Goal: Transaction & Acquisition: Purchase product/service

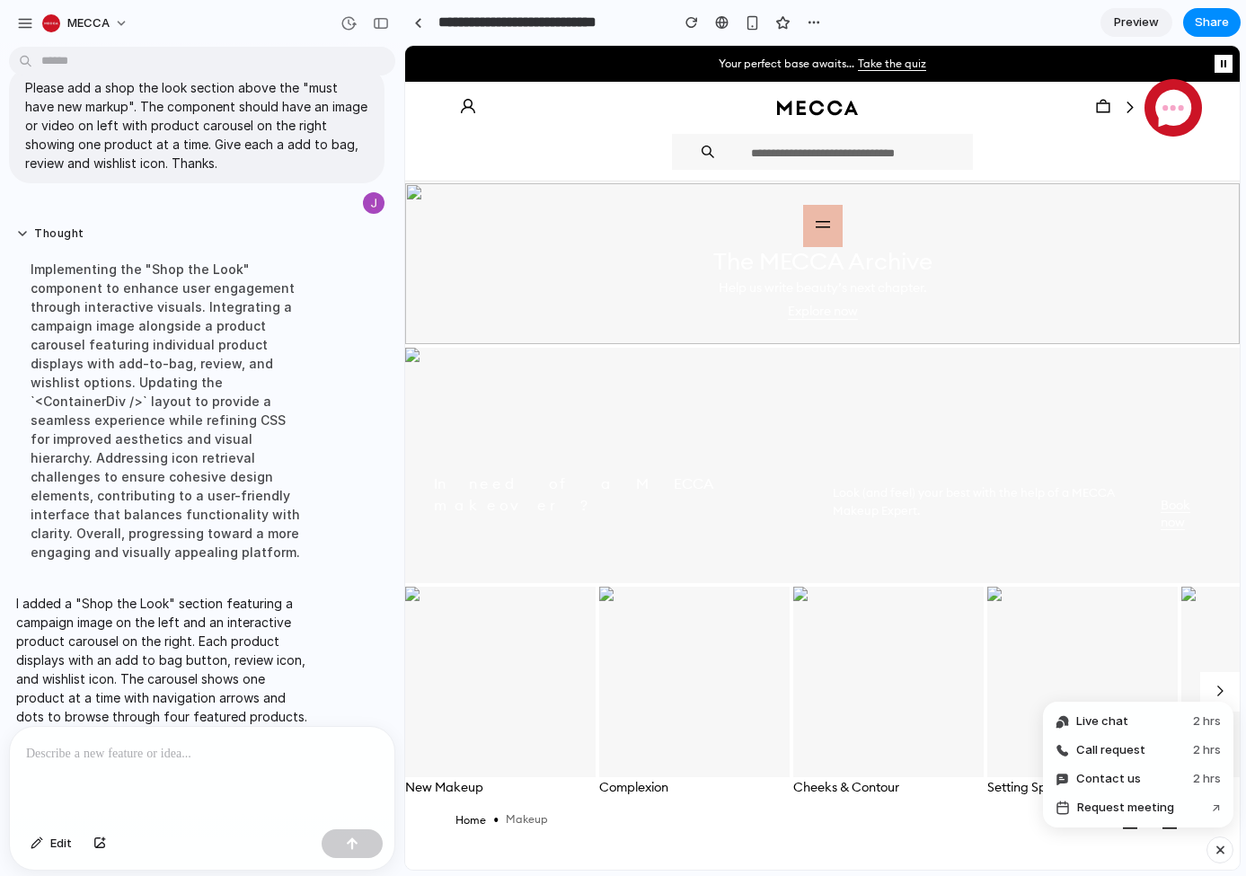
scroll to position [29, 0]
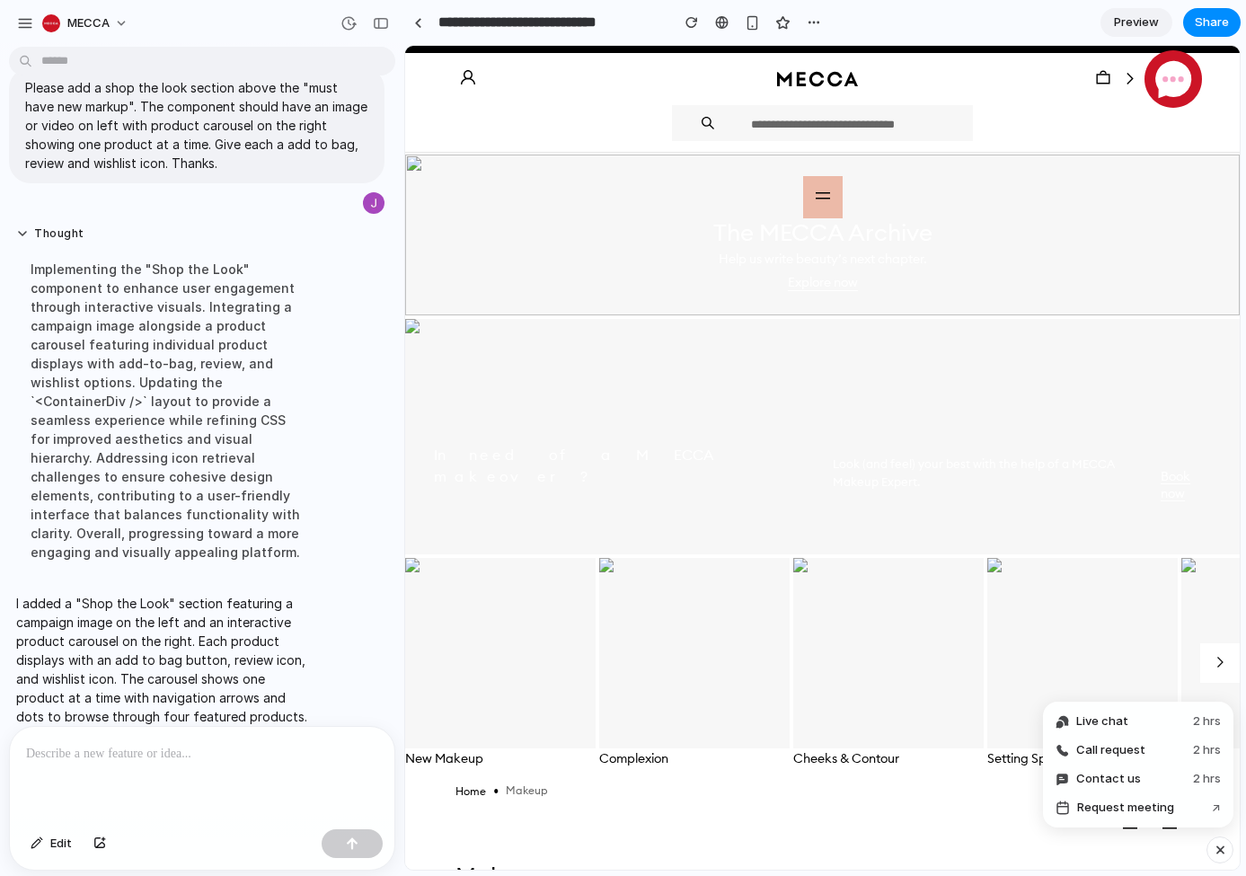
click at [820, 190] on icon at bounding box center [823, 196] width 14 height 14
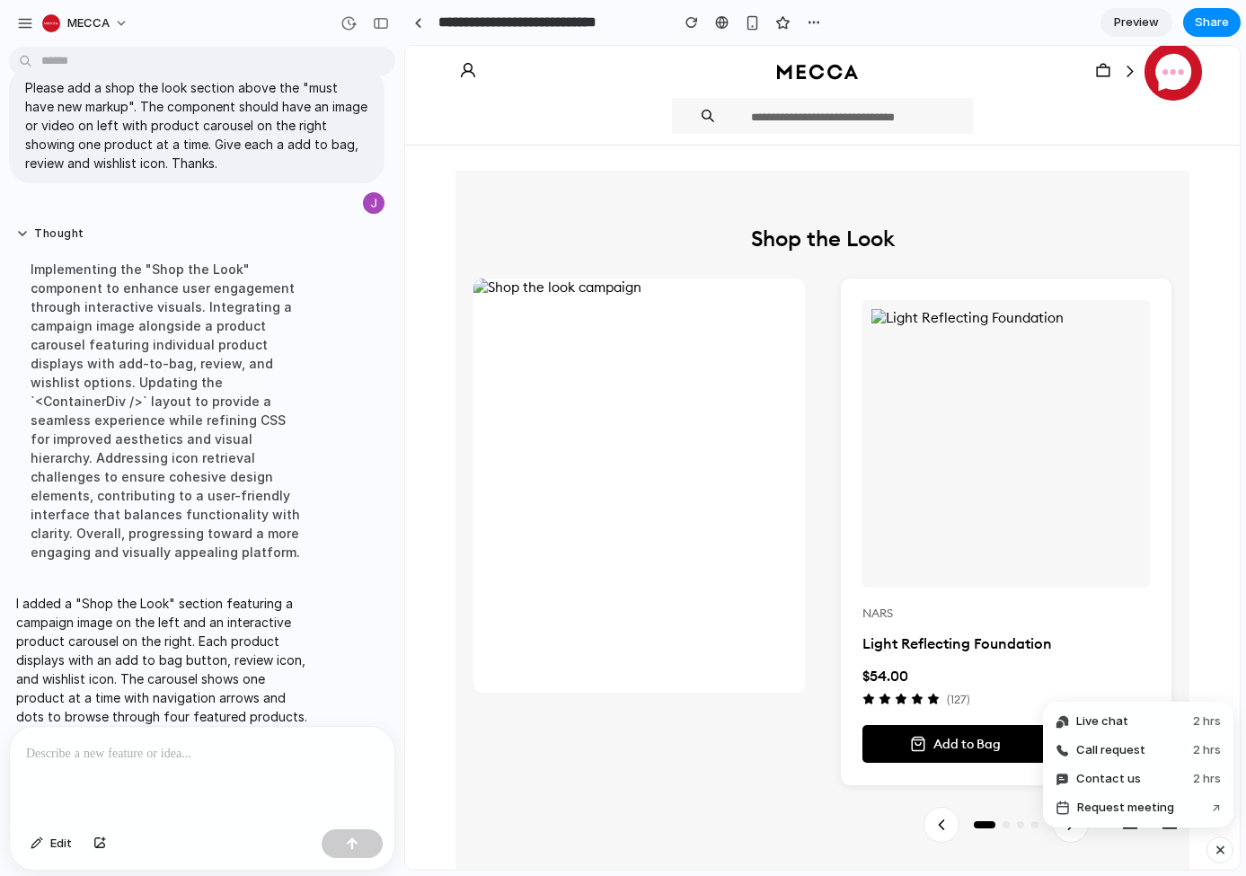
scroll to position [1902, 0]
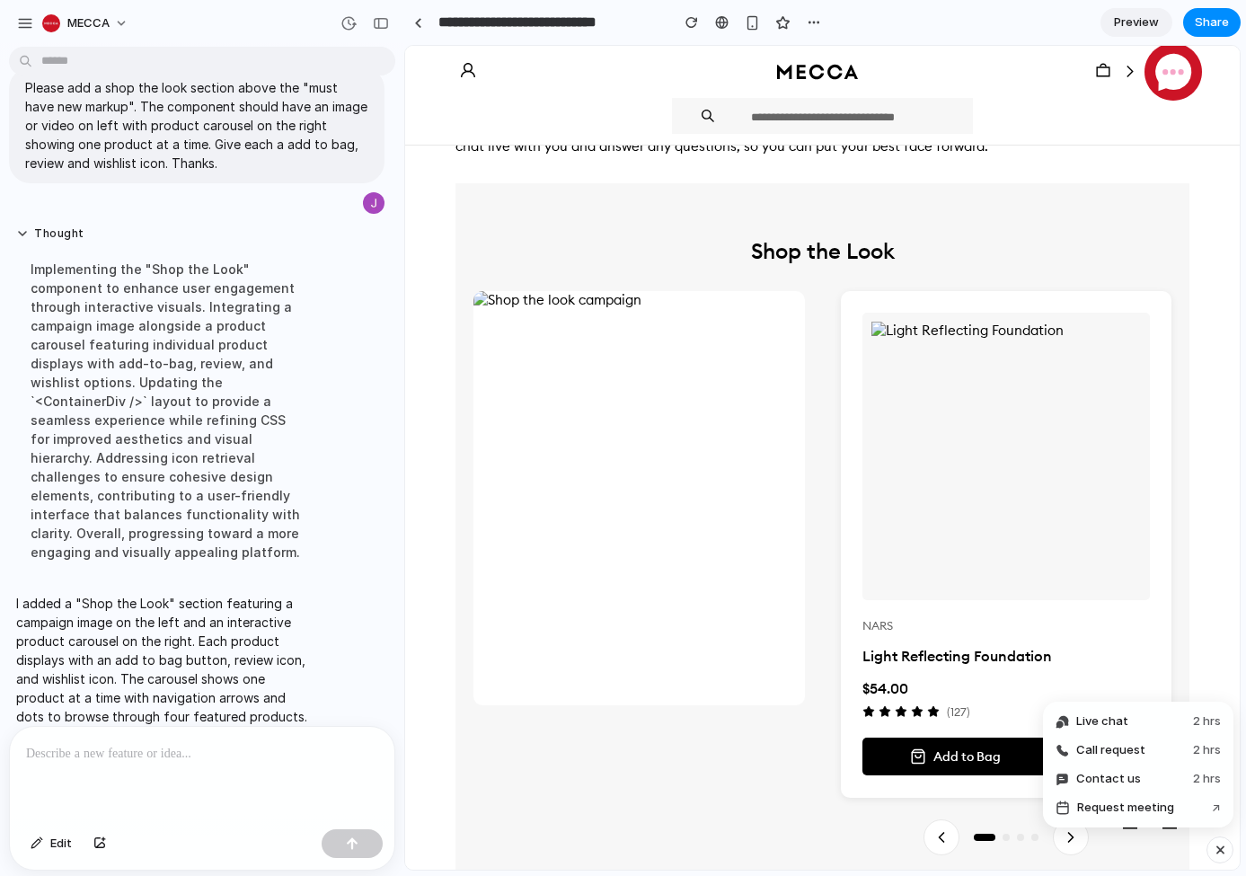
click at [645, 213] on section "Shop the Look NARS Light Reflecting Foundation $54.00 ( 127 ) Add to Bag" at bounding box center [822, 537] width 734 height 708
click at [384, 20] on div "button" at bounding box center [381, 23] width 16 height 13
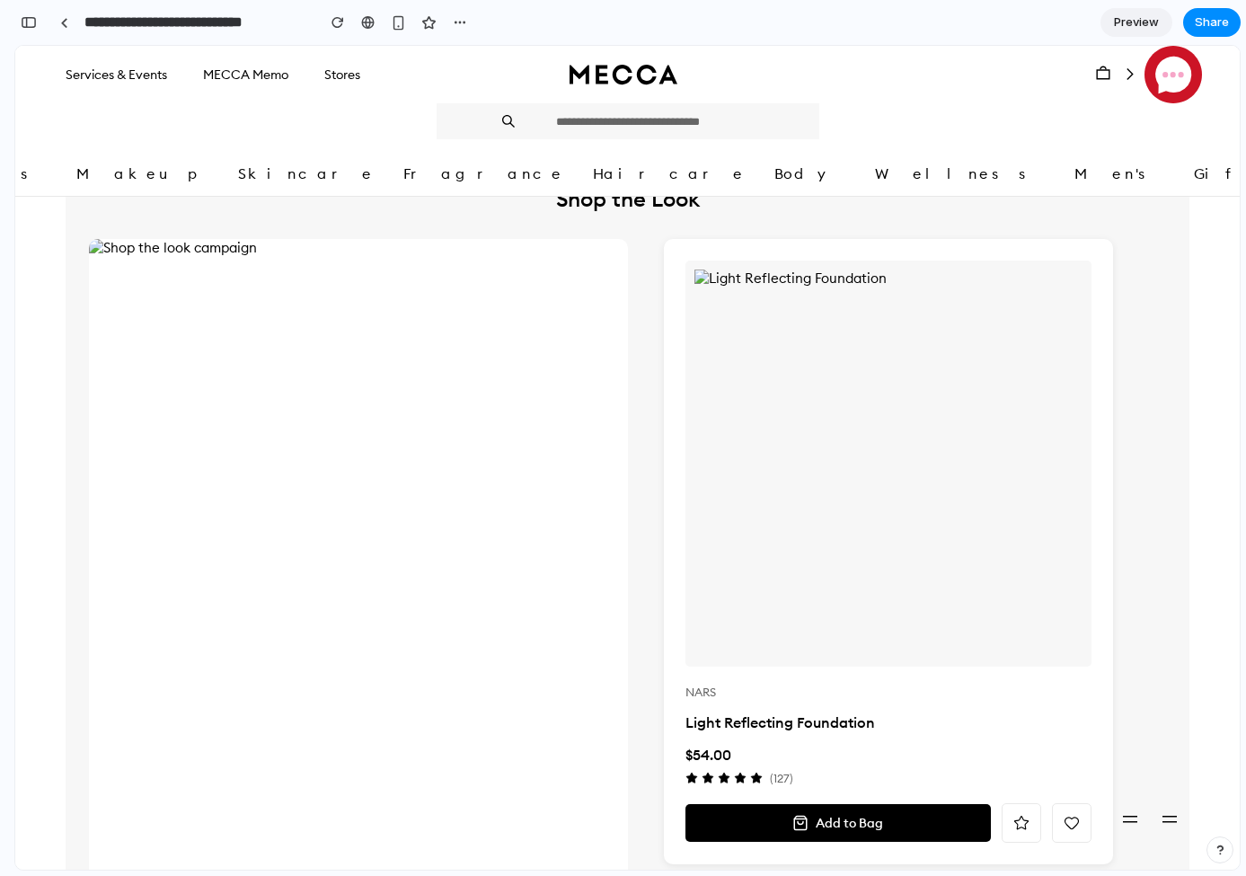
scroll to position [1575, 0]
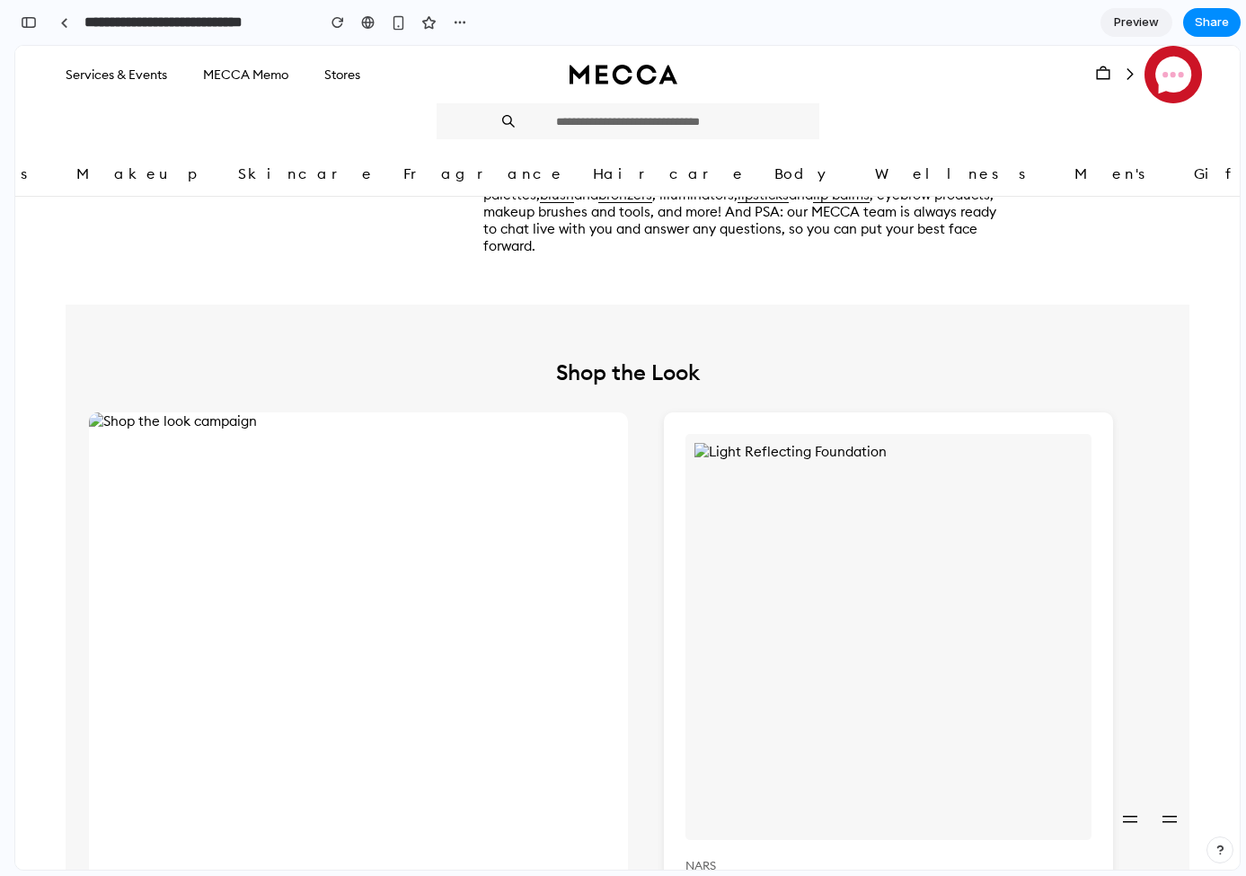
click at [666, 312] on section "Shop the Look NARS Light Reflecting Foundation $54.00 ( 127 ) Add to Bag" at bounding box center [628, 718] width 1124 height 826
click at [1134, 817] on div "NARS Light Reflecting Foundation $54.00 ( 127 ) Add to Bag" at bounding box center [628, 753] width 1078 height 683
click at [1179, 820] on section "Shop the Look NARS Light Reflecting Foundation $54.00 ( 127 ) Add to Bag" at bounding box center [628, 718] width 1124 height 826
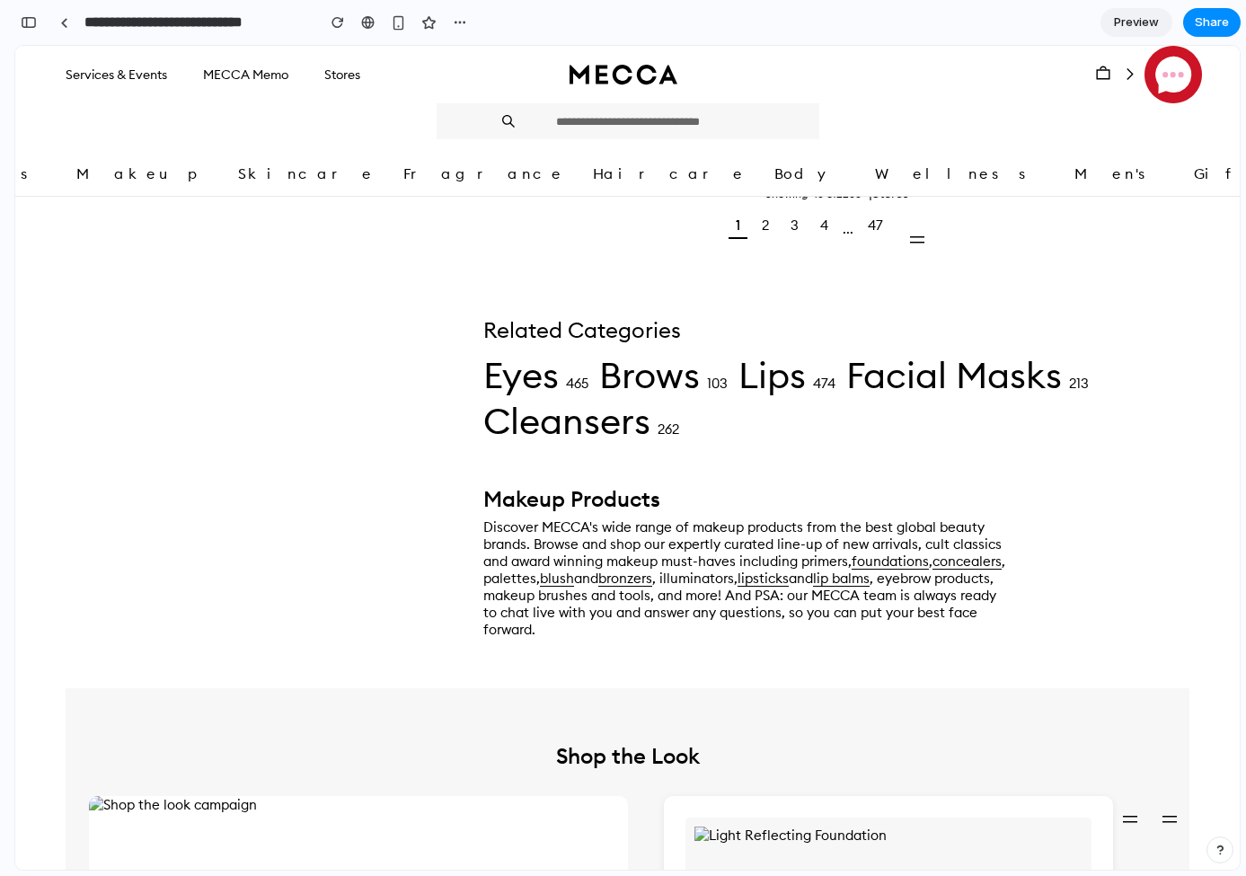
scroll to position [1164, 0]
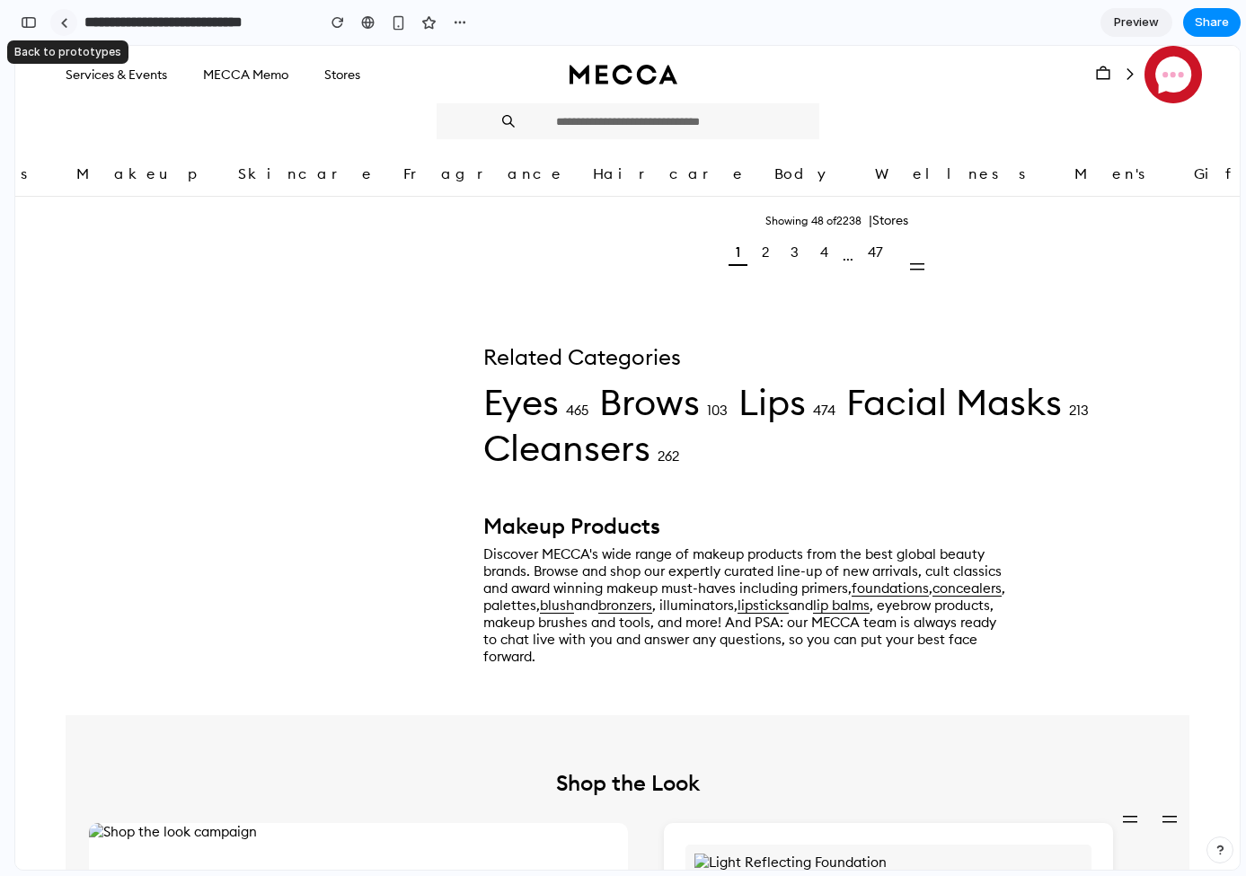
click at [66, 22] on div at bounding box center [64, 23] width 8 height 10
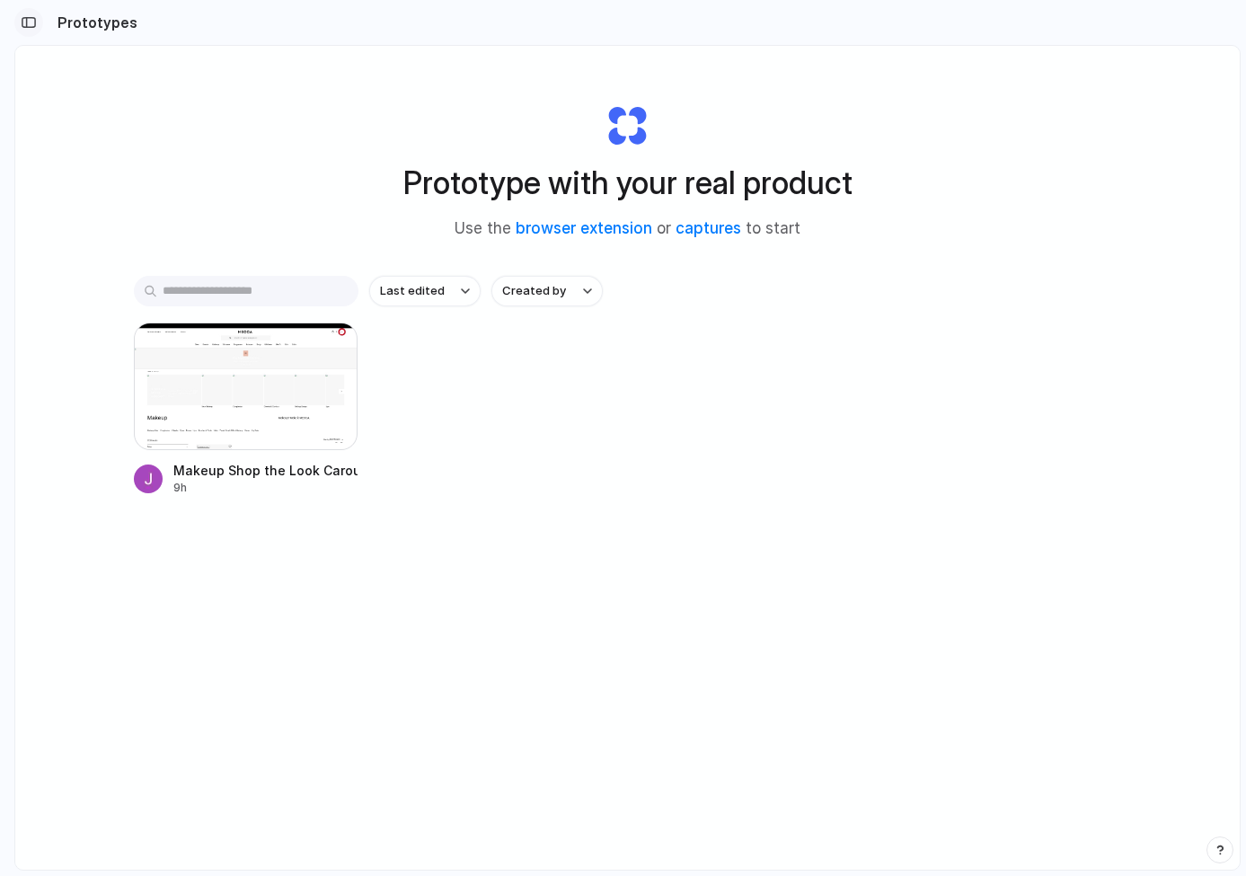
click at [26, 17] on div "button" at bounding box center [29, 22] width 16 height 13
